Goal: Information Seeking & Learning: Learn about a topic

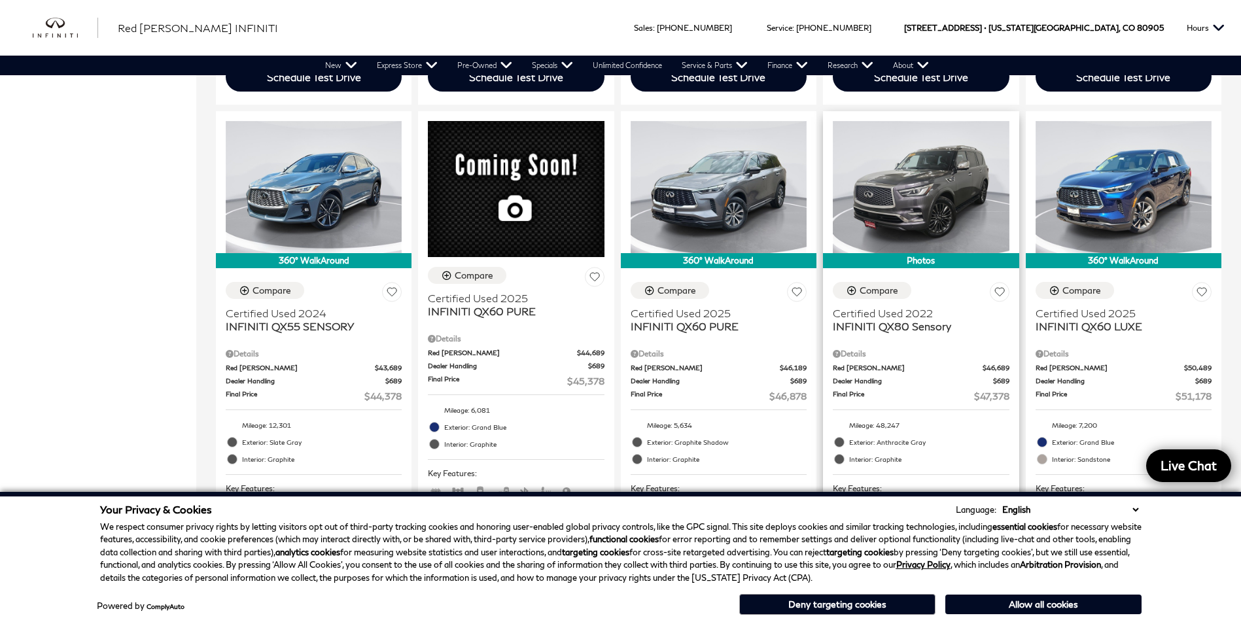
scroll to position [1057, 0]
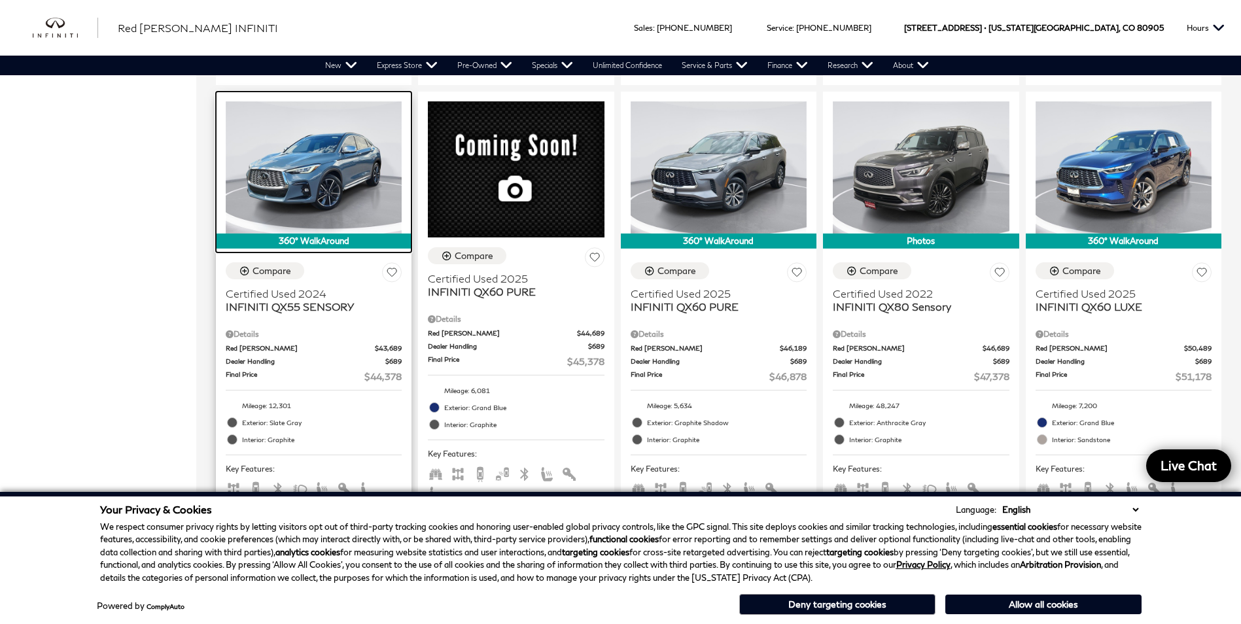
click at [317, 156] on img at bounding box center [314, 167] width 176 height 132
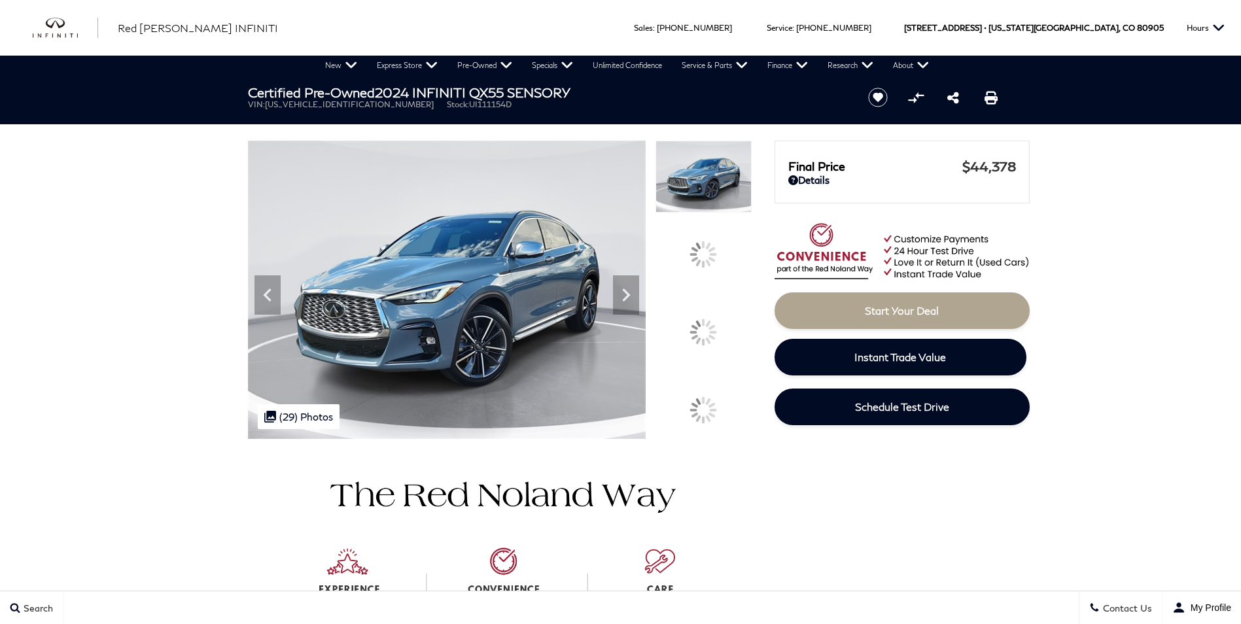
click at [630, 302] on icon at bounding box center [626, 295] width 8 height 13
click at [318, 486] on img at bounding box center [500, 592] width 504 height 306
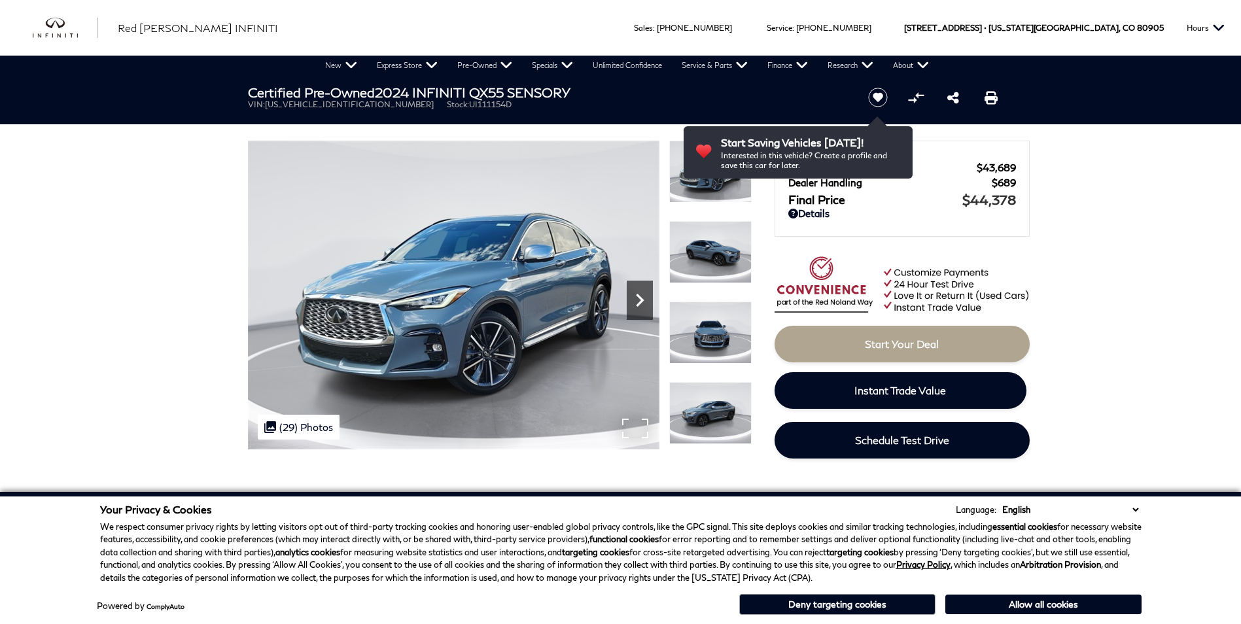
click at [645, 309] on icon "Next" at bounding box center [640, 300] width 26 height 26
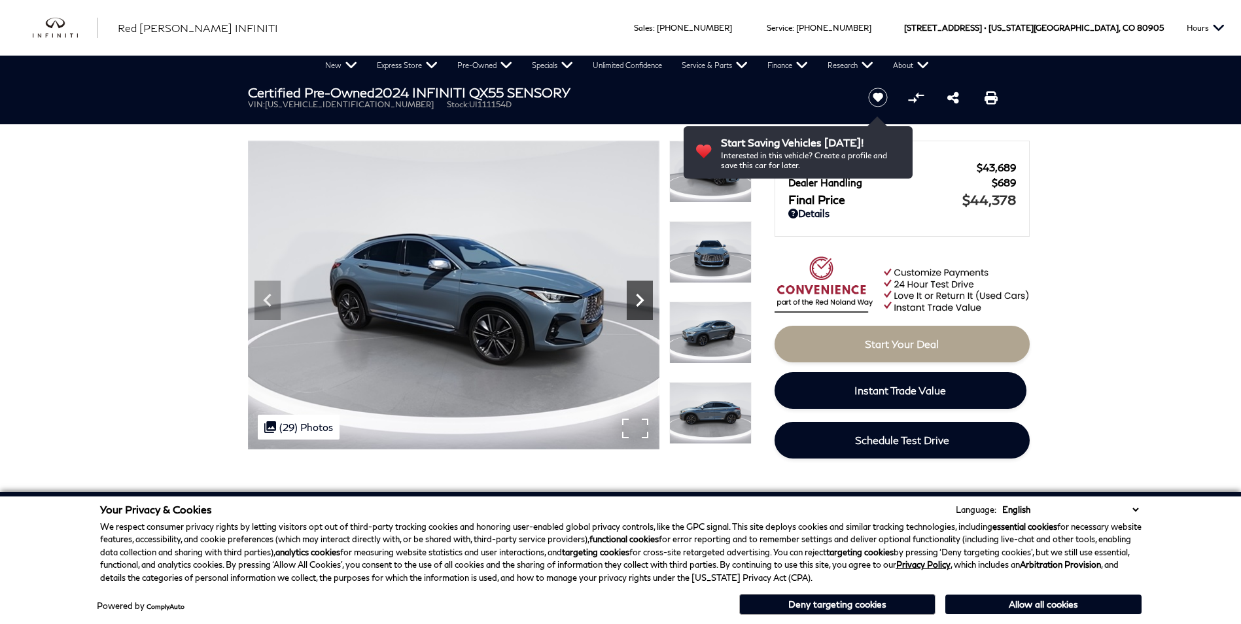
click at [645, 309] on icon "Next" at bounding box center [640, 300] width 26 height 26
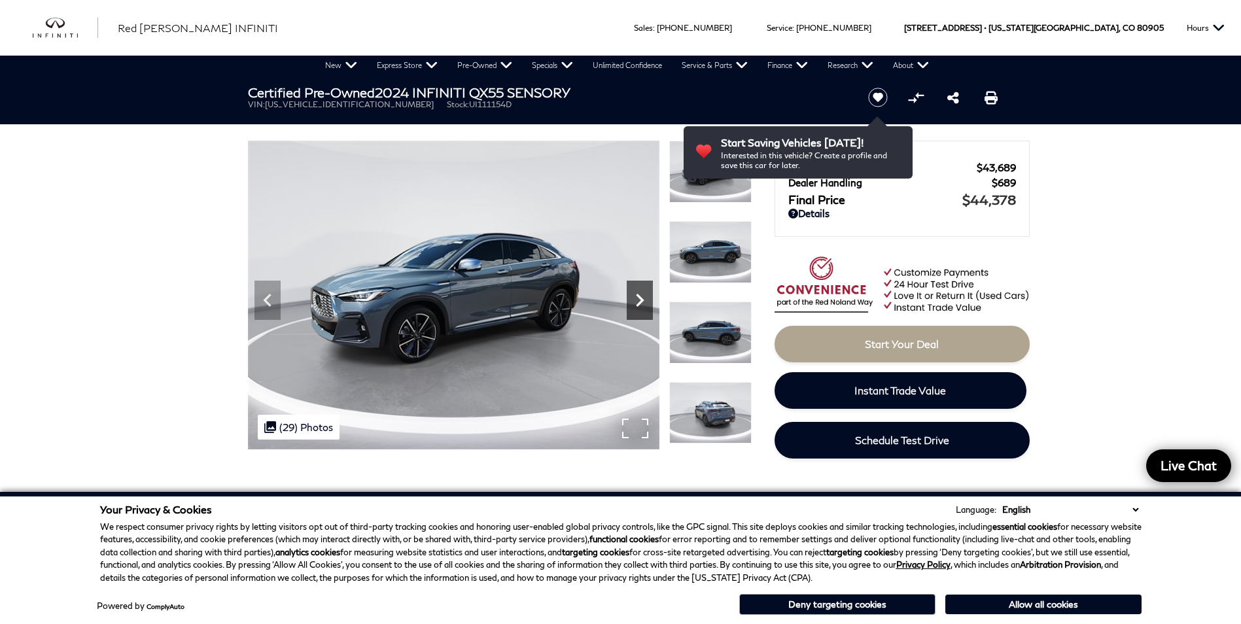
click at [645, 309] on icon "Next" at bounding box center [640, 300] width 26 height 26
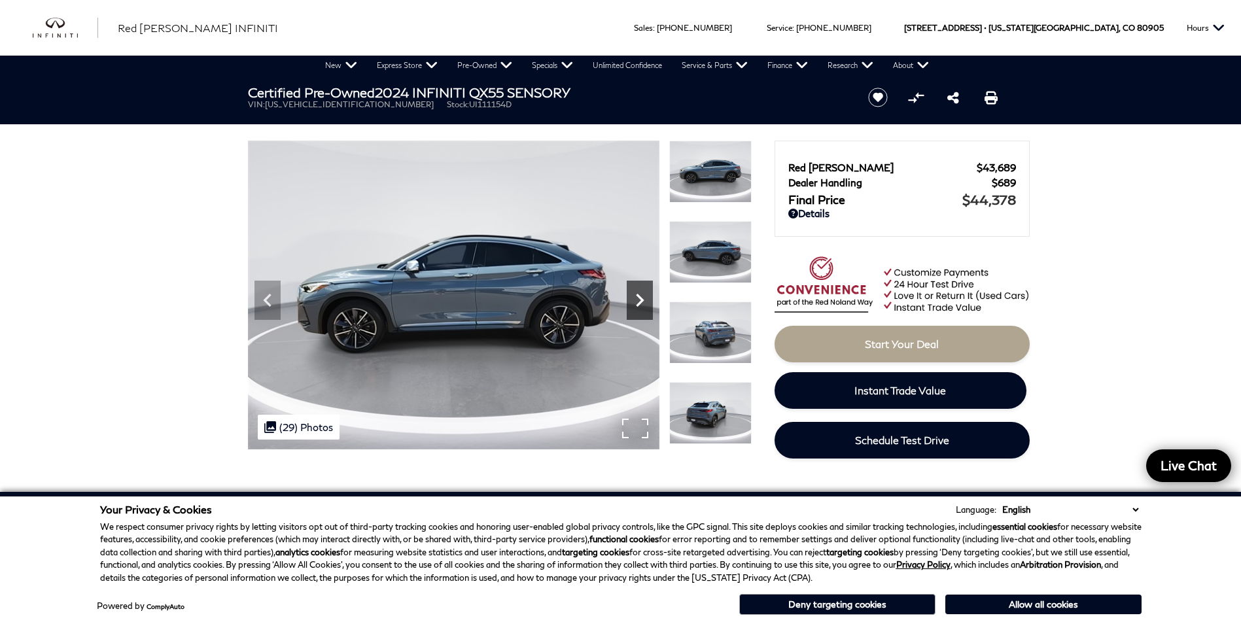
click at [645, 309] on icon "Next" at bounding box center [640, 300] width 26 height 26
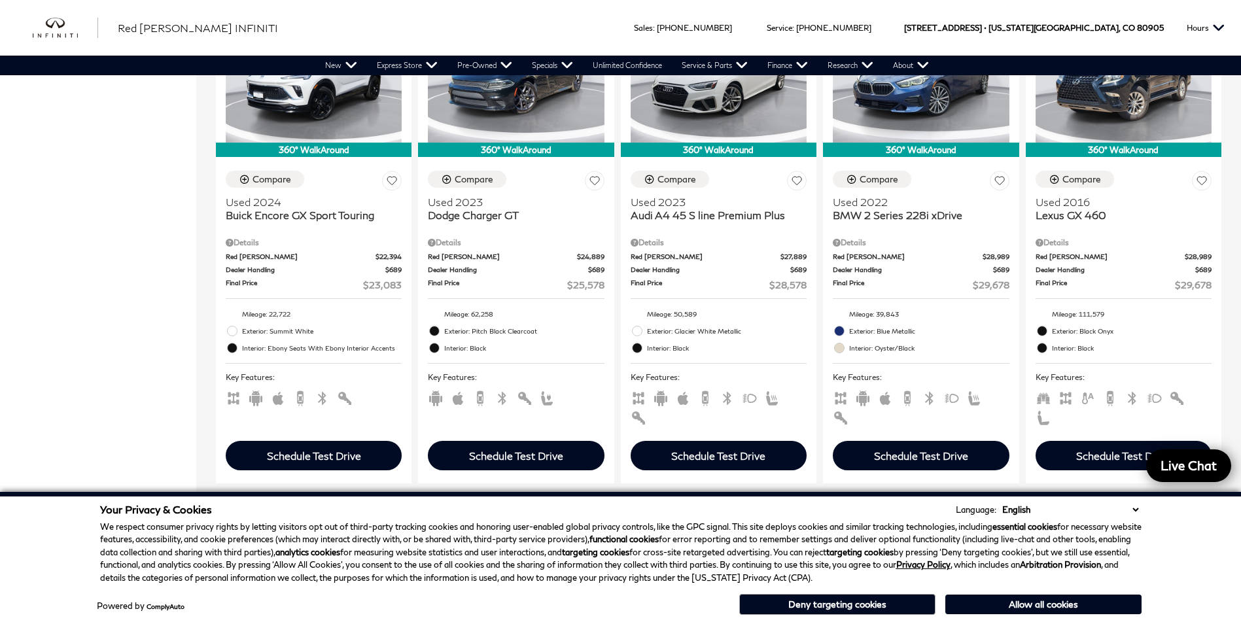
scroll to position [2290, 0]
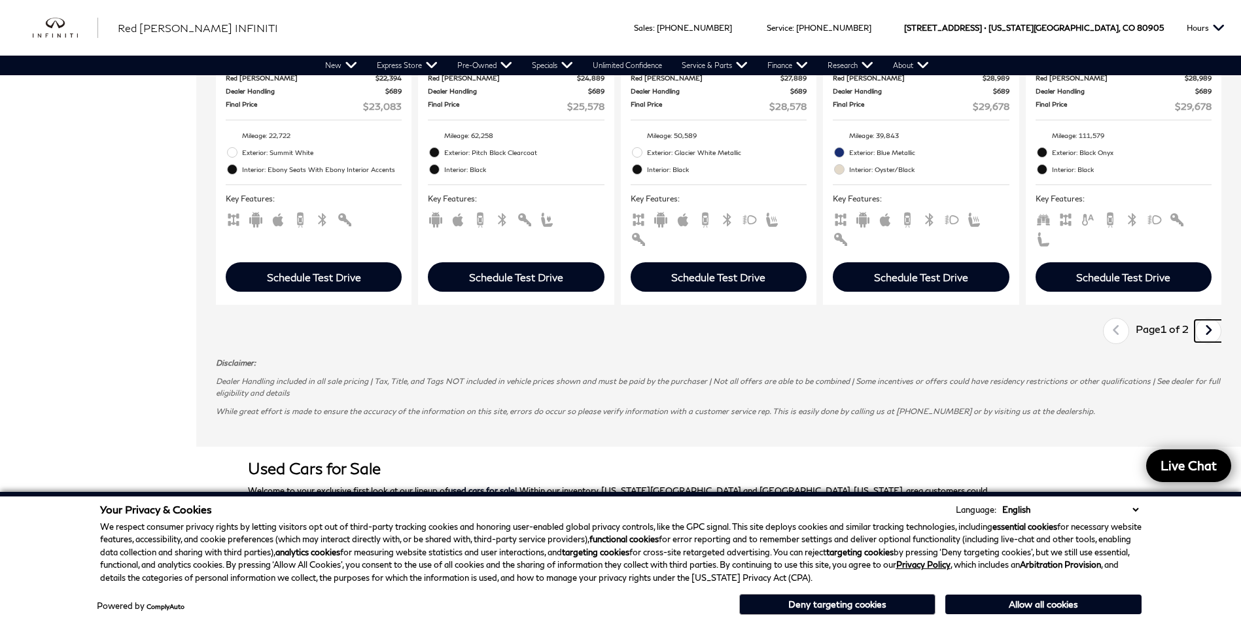
click at [1213, 320] on icon "next page" at bounding box center [1209, 330] width 9 height 21
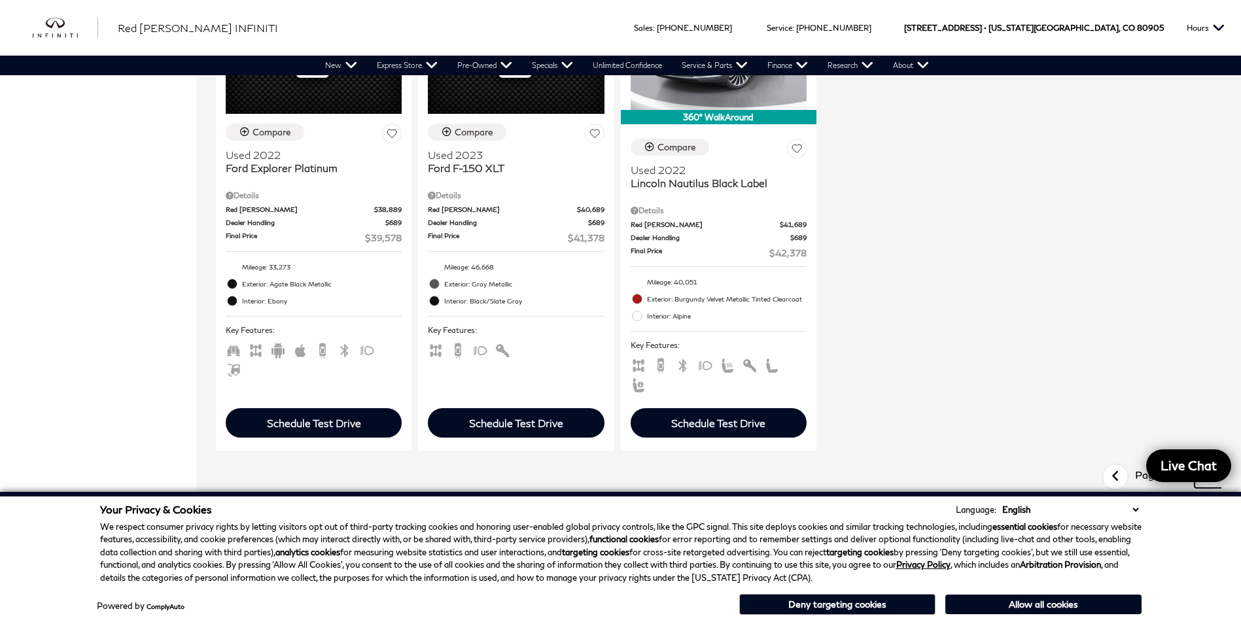
scroll to position [1047, 0]
